Goal: Obtain resource: Download file/media

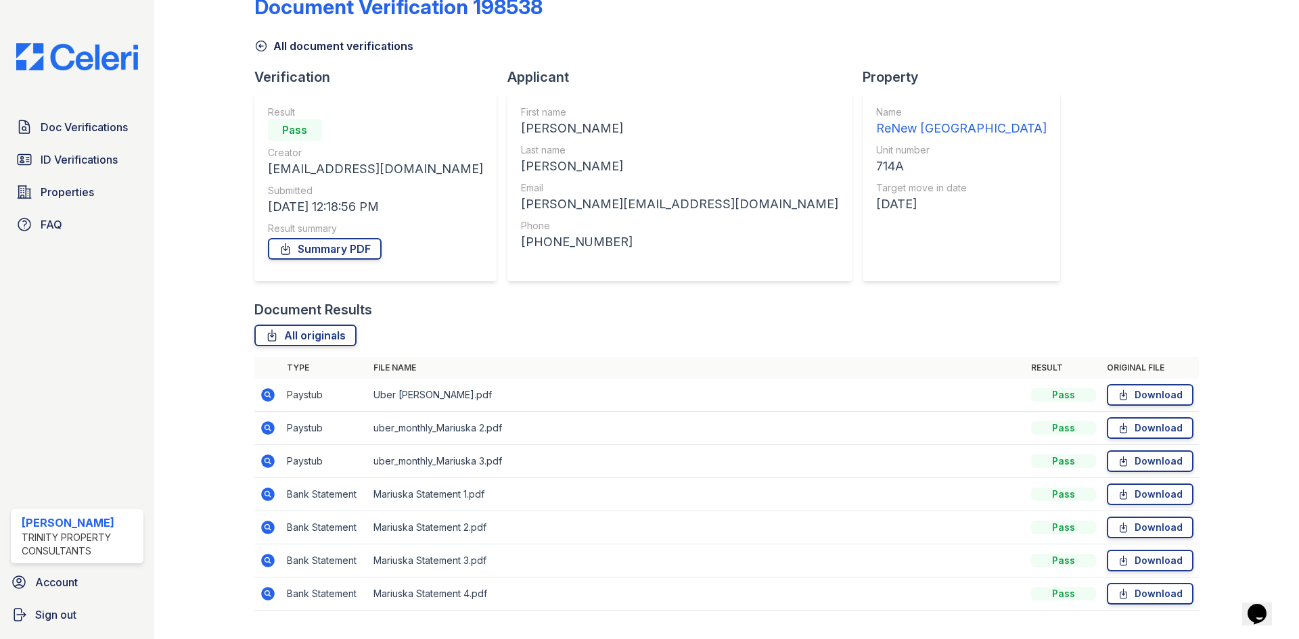
scroll to position [64, 0]
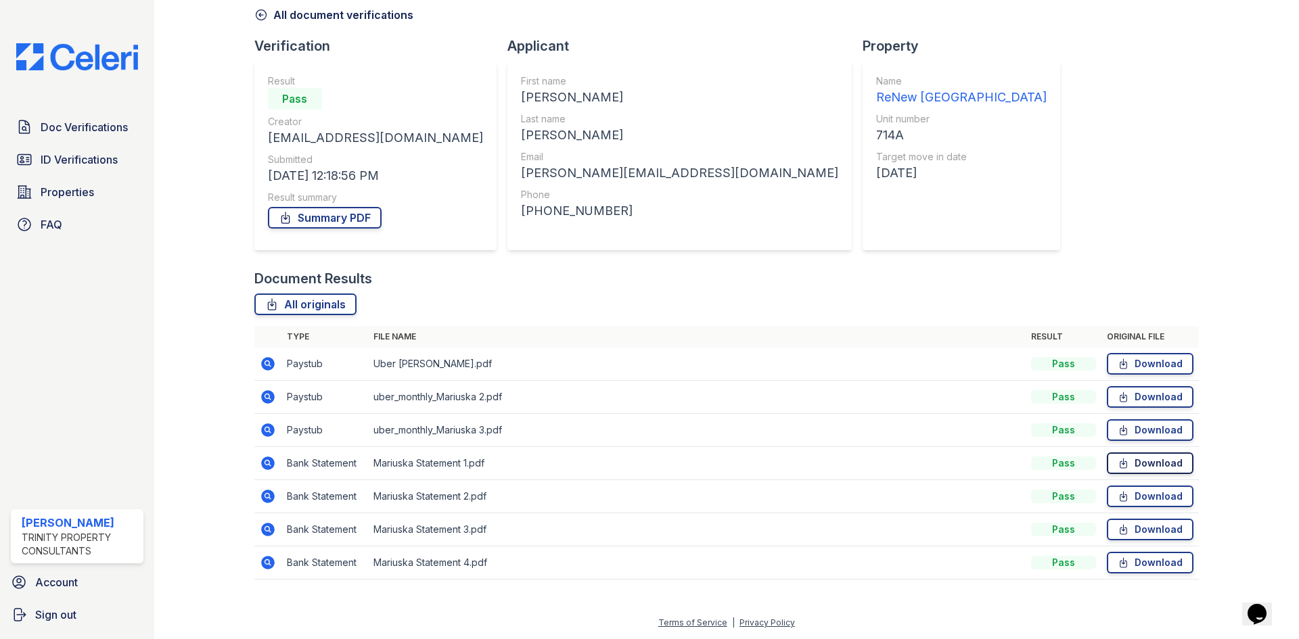
click at [1117, 466] on icon at bounding box center [1122, 464] width 11 height 14
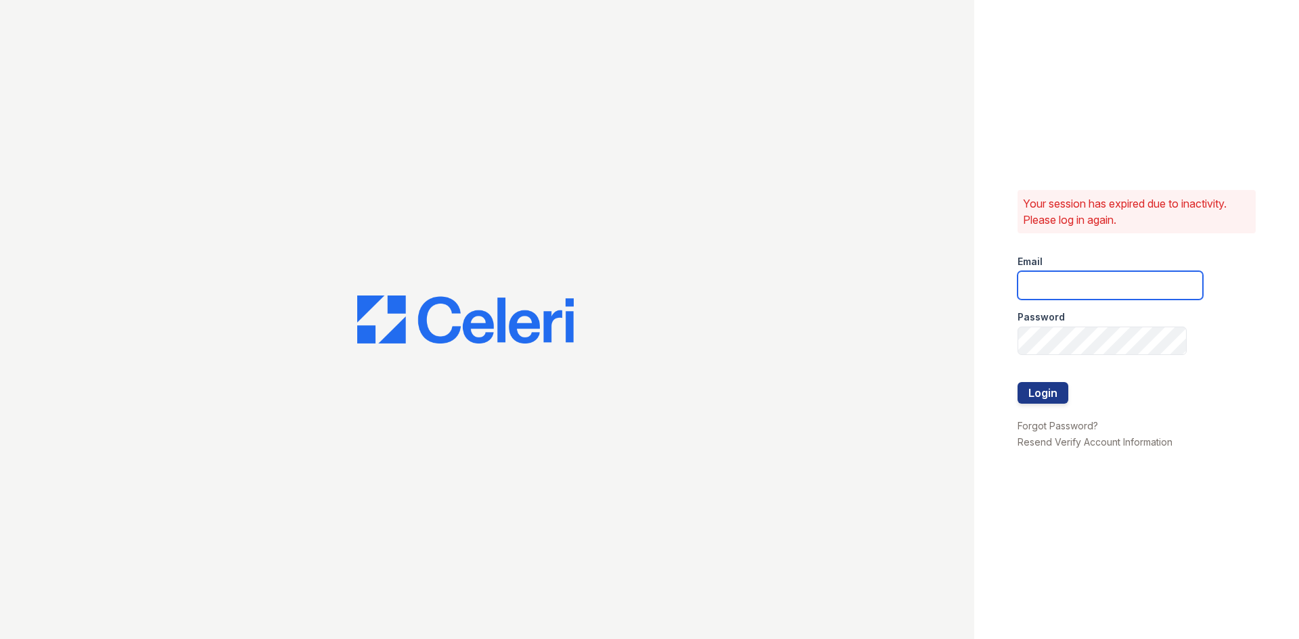
click at [1080, 278] on input "email" at bounding box center [1109, 285] width 185 height 28
type input "[EMAIL_ADDRESS][DOMAIN_NAME]"
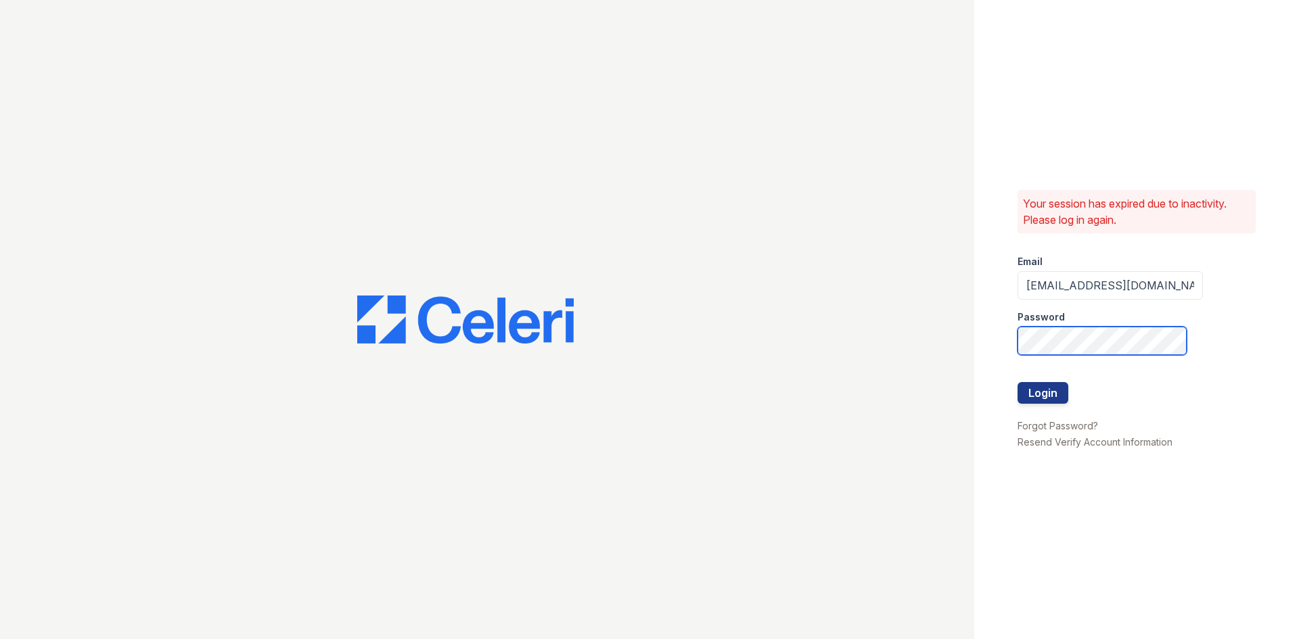
click at [1017, 382] on button "Login" at bounding box center [1042, 393] width 51 height 22
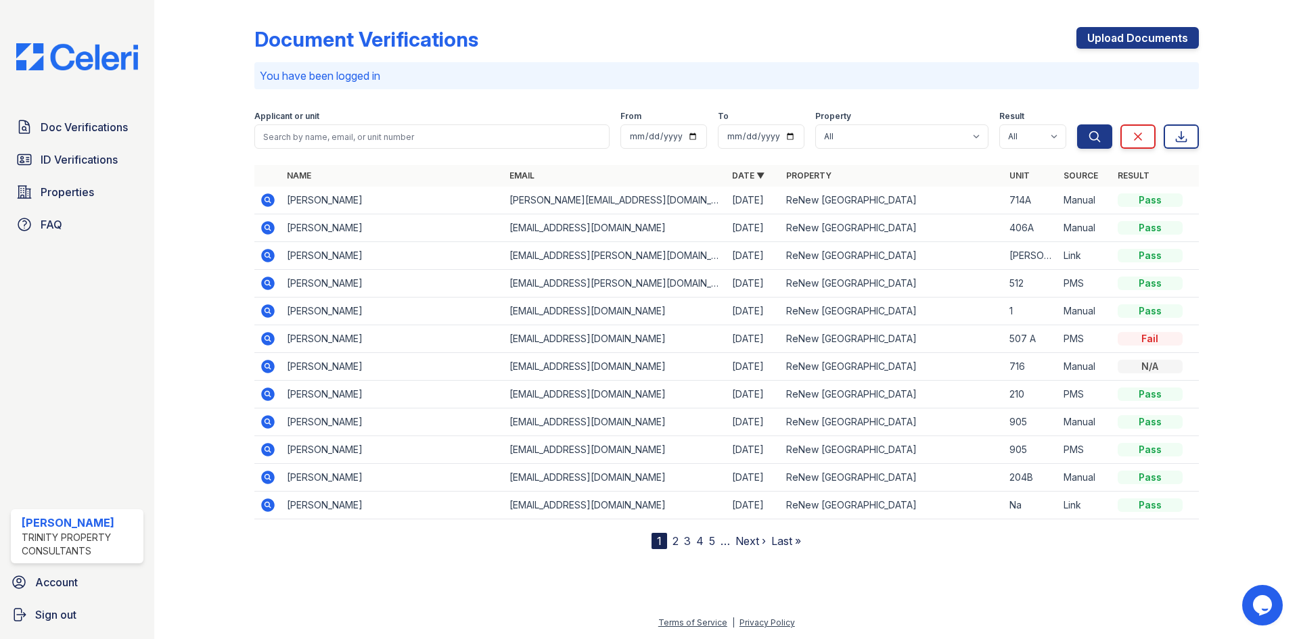
click at [272, 200] on icon at bounding box center [268, 200] width 14 height 14
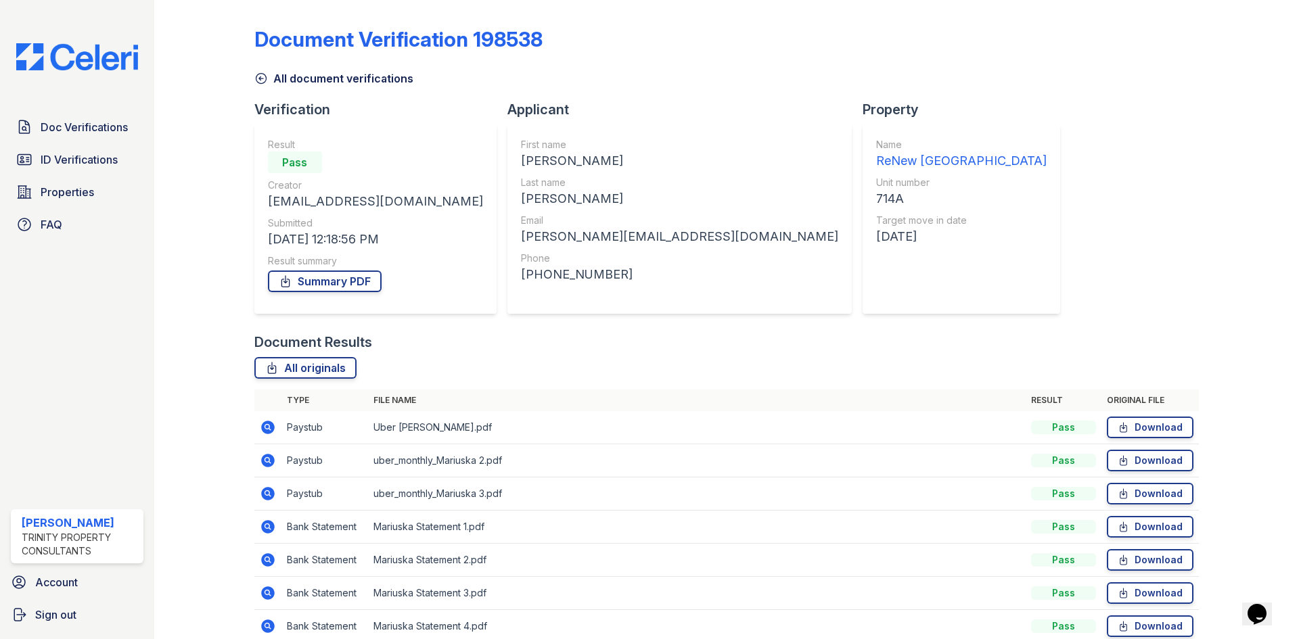
scroll to position [64, 0]
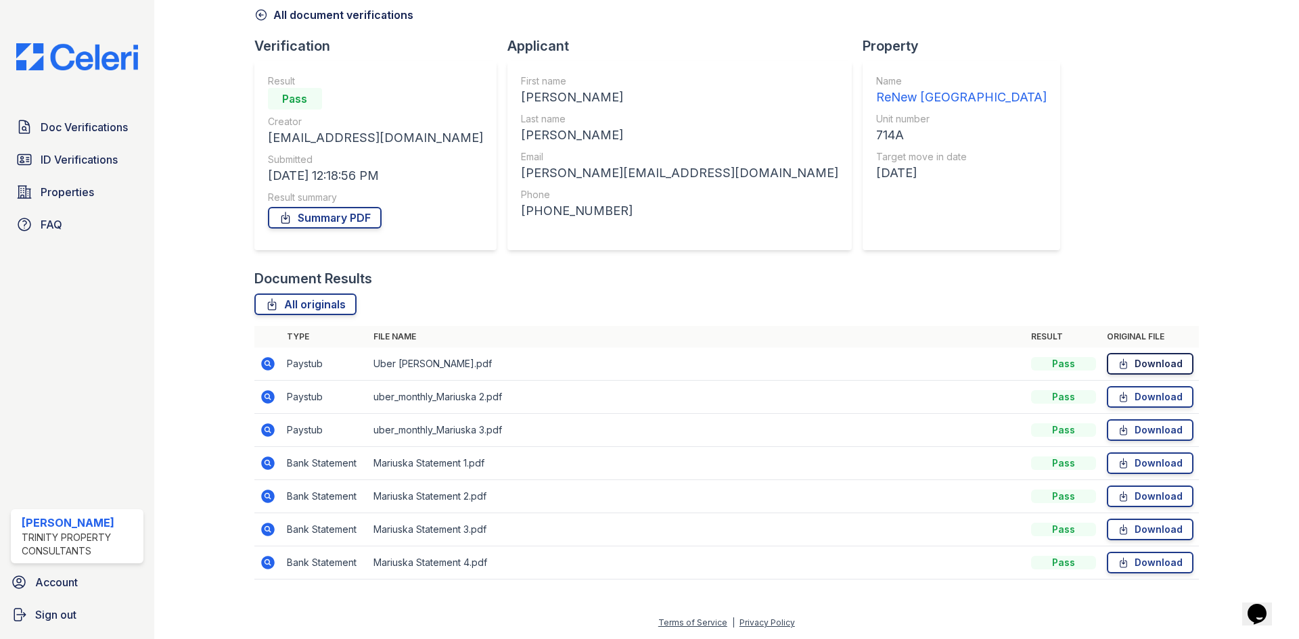
click at [1122, 366] on link "Download" at bounding box center [1150, 364] width 87 height 22
click at [1142, 466] on link "Download" at bounding box center [1150, 464] width 87 height 22
click at [1117, 496] on icon at bounding box center [1122, 497] width 11 height 14
click at [1119, 536] on link "Download" at bounding box center [1150, 530] width 87 height 22
click at [1155, 566] on link "Download" at bounding box center [1150, 563] width 87 height 22
